Goal: Find specific page/section: Find specific page/section

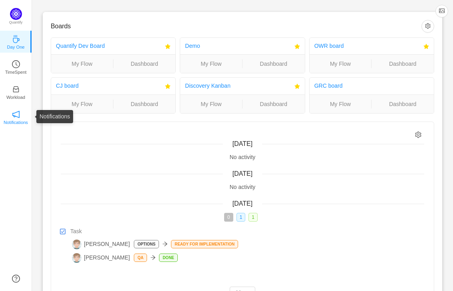
click at [18, 120] on p "Notifications" at bounding box center [16, 122] width 24 height 7
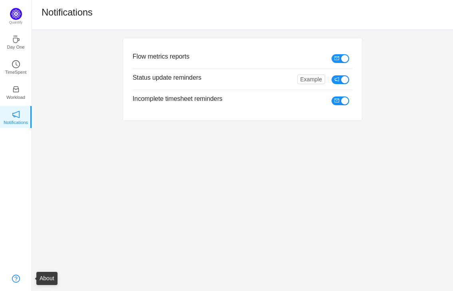
click at [16, 280] on link at bounding box center [16, 279] width 8 height 8
click at [68, 76] on div "Flow metrics reports Status update reminders Example Incomplete timesheet remin…" at bounding box center [242, 79] width 421 height 99
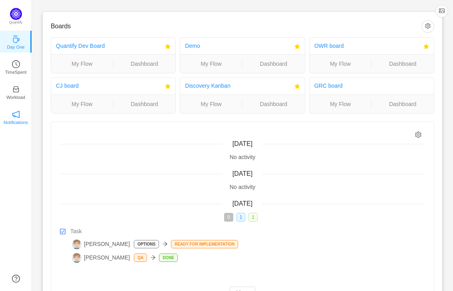
click at [17, 116] on icon "icon: notification" at bounding box center [16, 115] width 8 height 8
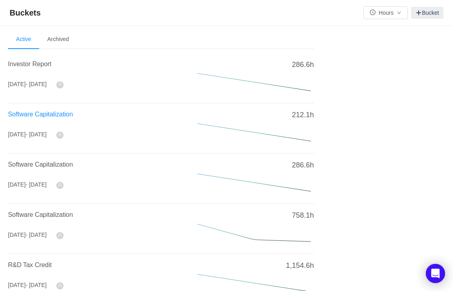
click at [44, 111] on span "Software Capitalization" at bounding box center [40, 114] width 65 height 7
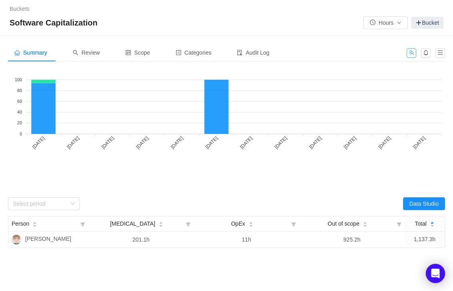
click at [414, 53] on button "button" at bounding box center [411, 53] width 10 height 10
